Goal: Obtain resource: Download file/media

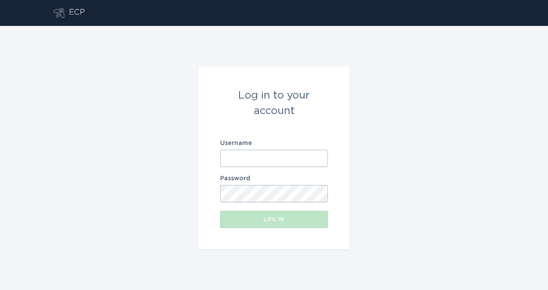
click at [245, 160] on input "Username" at bounding box center [274, 158] width 108 height 17
type input "[PERSON_NAME][EMAIL_ADDRESS][PERSON_NAME][DOMAIN_NAME]"
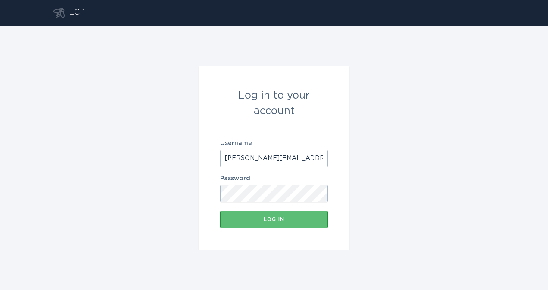
click at [244, 216] on button "Log in" at bounding box center [274, 219] width 108 height 17
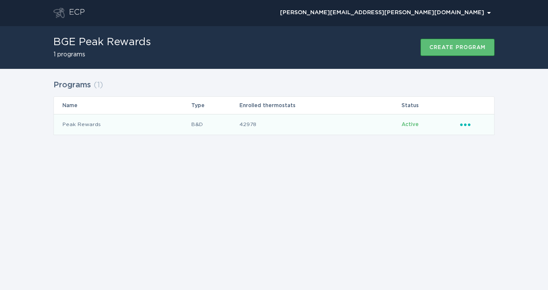
click at [130, 122] on td "Peak Rewards" at bounding box center [122, 124] width 137 height 21
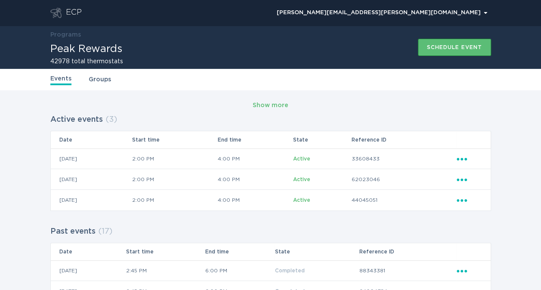
click at [90, 76] on link "Groups" at bounding box center [100, 79] width 22 height 9
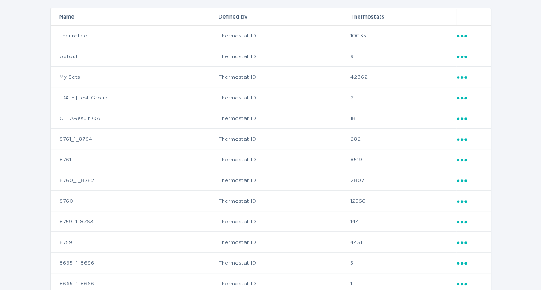
scroll to position [111, 0]
click at [462, 158] on icon "Popover menu" at bounding box center [462, 159] width 10 height 3
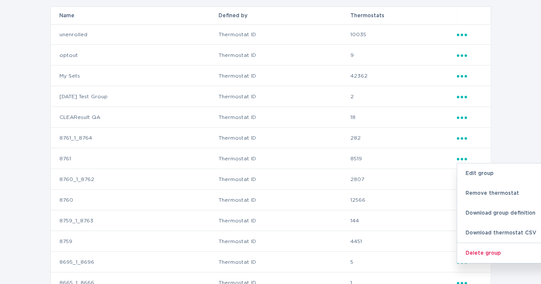
click at [492, 228] on div "Download thermostat CSV" at bounding box center [502, 233] width 90 height 20
click at [484, 233] on div "Download thermostat CSV" at bounding box center [502, 233] width 90 height 20
click at [477, 232] on div "Download thermostat CSV" at bounding box center [502, 233] width 90 height 20
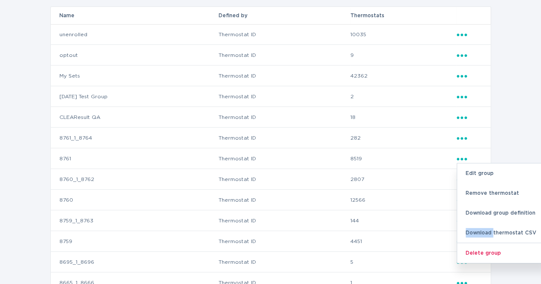
click at [477, 232] on div "Download thermostat CSV" at bounding box center [502, 233] width 90 height 20
drag, startPoint x: 477, startPoint y: 232, endPoint x: 498, endPoint y: 230, distance: 21.2
click at [498, 230] on div "Download thermostat CSV" at bounding box center [502, 233] width 90 height 20
drag, startPoint x: 498, startPoint y: 230, endPoint x: 481, endPoint y: 231, distance: 16.8
click at [481, 231] on div "Download thermostat CSV" at bounding box center [502, 233] width 90 height 20
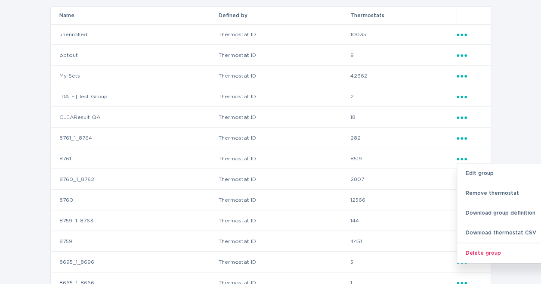
click at [481, 231] on div "Download thermostat CSV" at bounding box center [502, 233] width 90 height 20
click at [514, 80] on div "Groups ( 19 ) Name Defined by Thermostats unenrolled Thermostat ID 10035 Ellips…" at bounding box center [270, 213] width 541 height 468
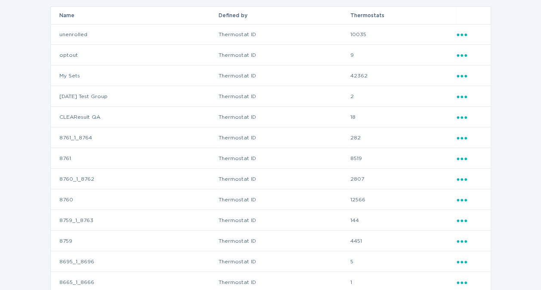
click at [461, 158] on icon "Popover menu" at bounding box center [462, 159] width 10 height 3
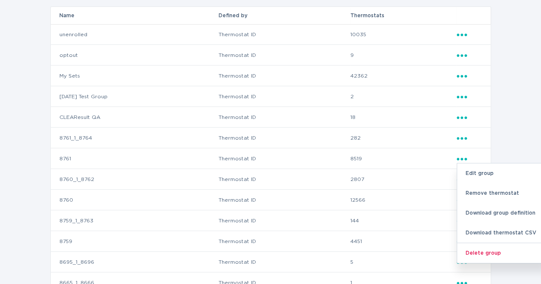
click at [481, 230] on div "Download thermostat CSV" at bounding box center [502, 233] width 90 height 20
click at [522, 49] on div "Groups ( 19 ) Name Defined by Thermostats unenrolled Thermostat ID 10035 Ellips…" at bounding box center [270, 213] width 541 height 468
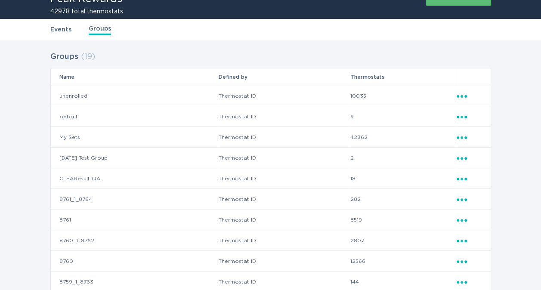
scroll to position [50, 0]
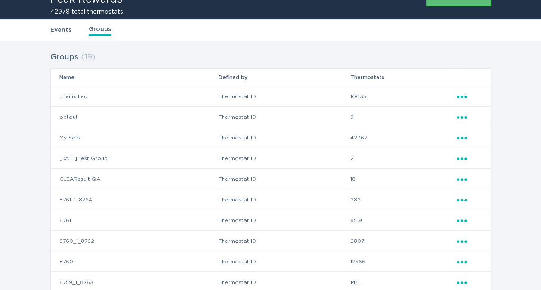
click at [65, 31] on link "Events" at bounding box center [60, 29] width 21 height 9
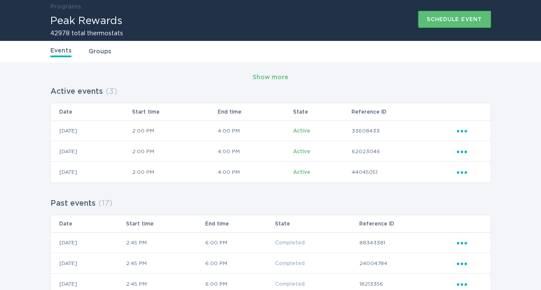
scroll to position [28, 0]
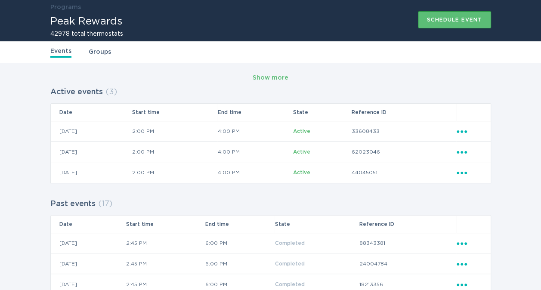
click at [513, 44] on div "Events Groups" at bounding box center [270, 52] width 541 height 22
